Goal: Unclear: Browse casually

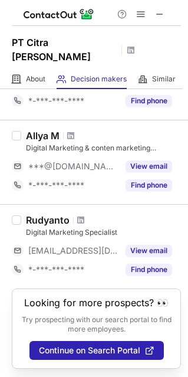
scroll to position [6, 0]
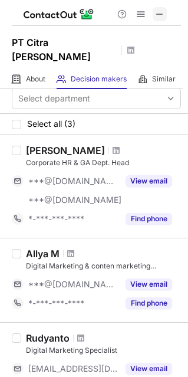
click at [162, 10] on span at bounding box center [159, 13] width 9 height 9
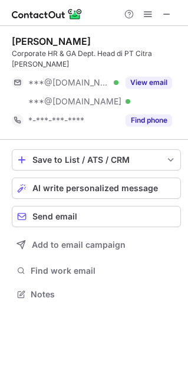
scroll to position [285, 188]
click at [170, 11] on span at bounding box center [166, 13] width 9 height 9
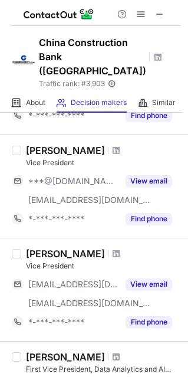
scroll to position [648, 0]
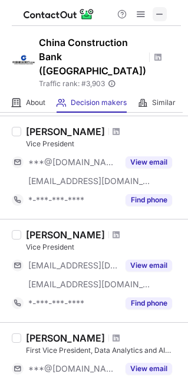
click at [166, 12] on button at bounding box center [160, 14] width 14 height 14
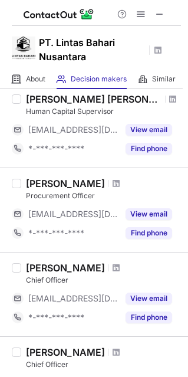
scroll to position [472, 0]
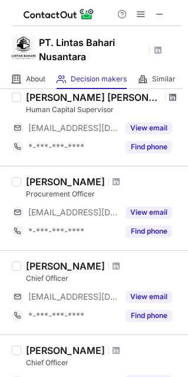
click at [169, 97] on span at bounding box center [172, 97] width 7 height 9
click at [164, 15] on span at bounding box center [159, 13] width 9 height 9
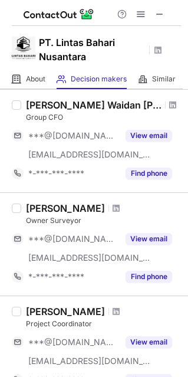
scroll to position [0, 0]
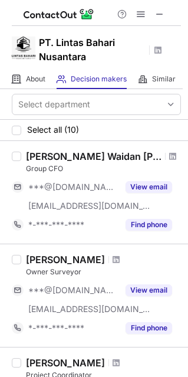
click at [168, 12] on div at bounding box center [141, 14] width 57 height 14
click at [158, 15] on span at bounding box center [159, 13] width 9 height 9
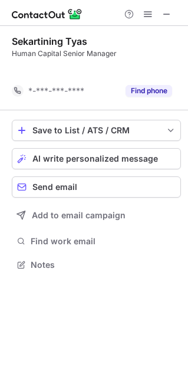
scroll to position [237, 188]
